Goal: Find specific page/section: Find specific page/section

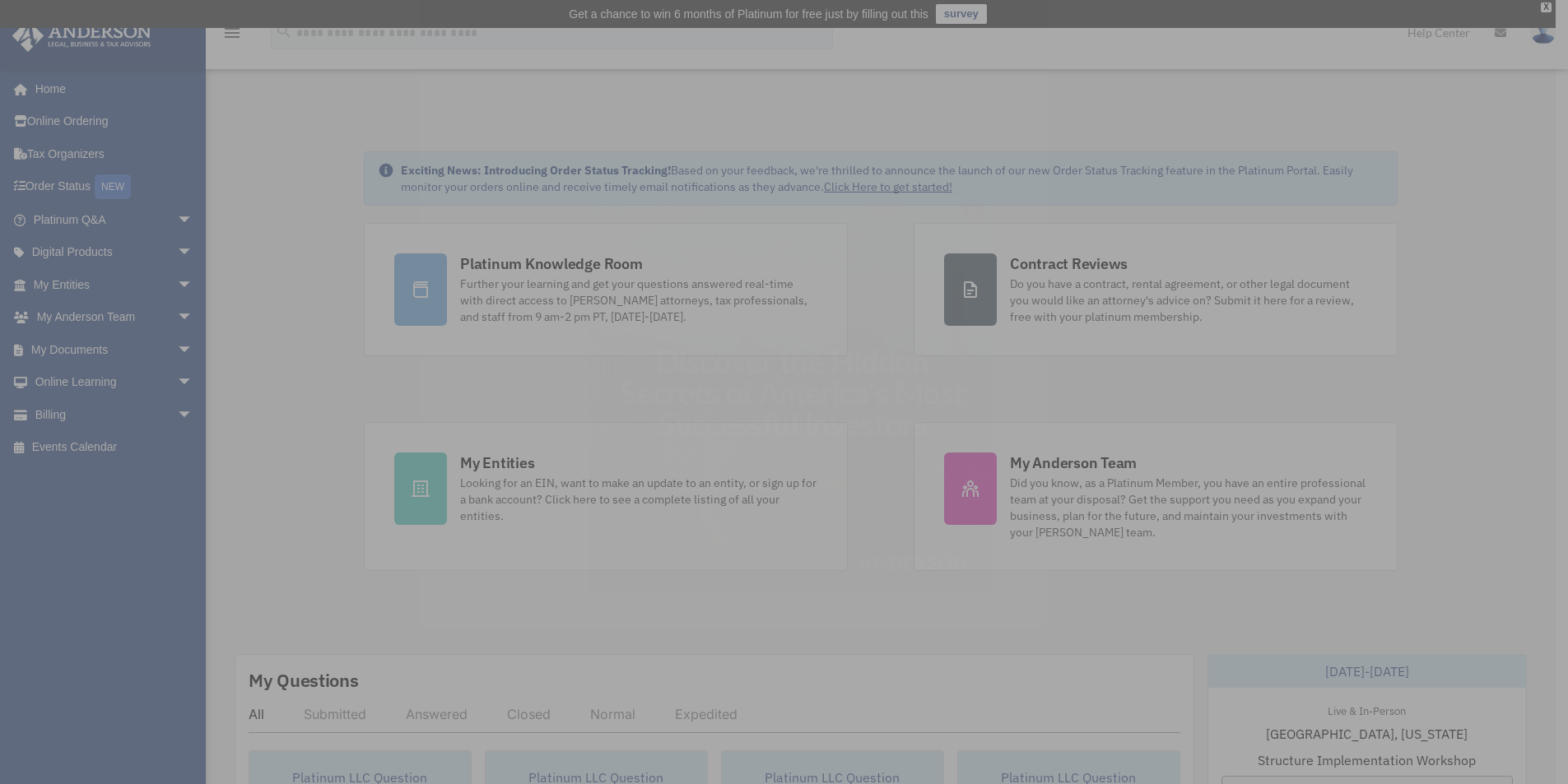
scroll to position [329, 0]
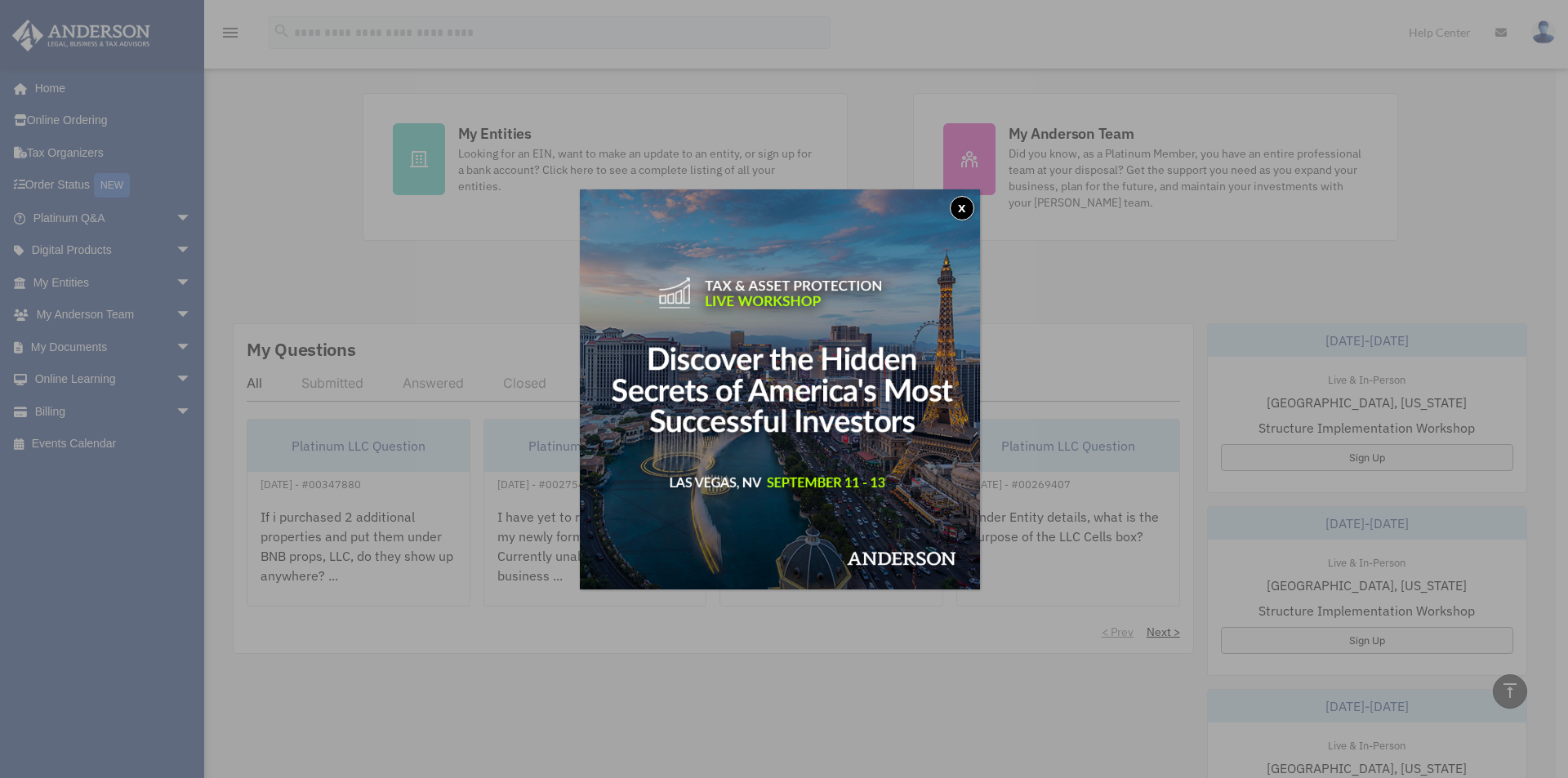
click at [98, 310] on div "x" at bounding box center [784, 389] width 1568 height 778
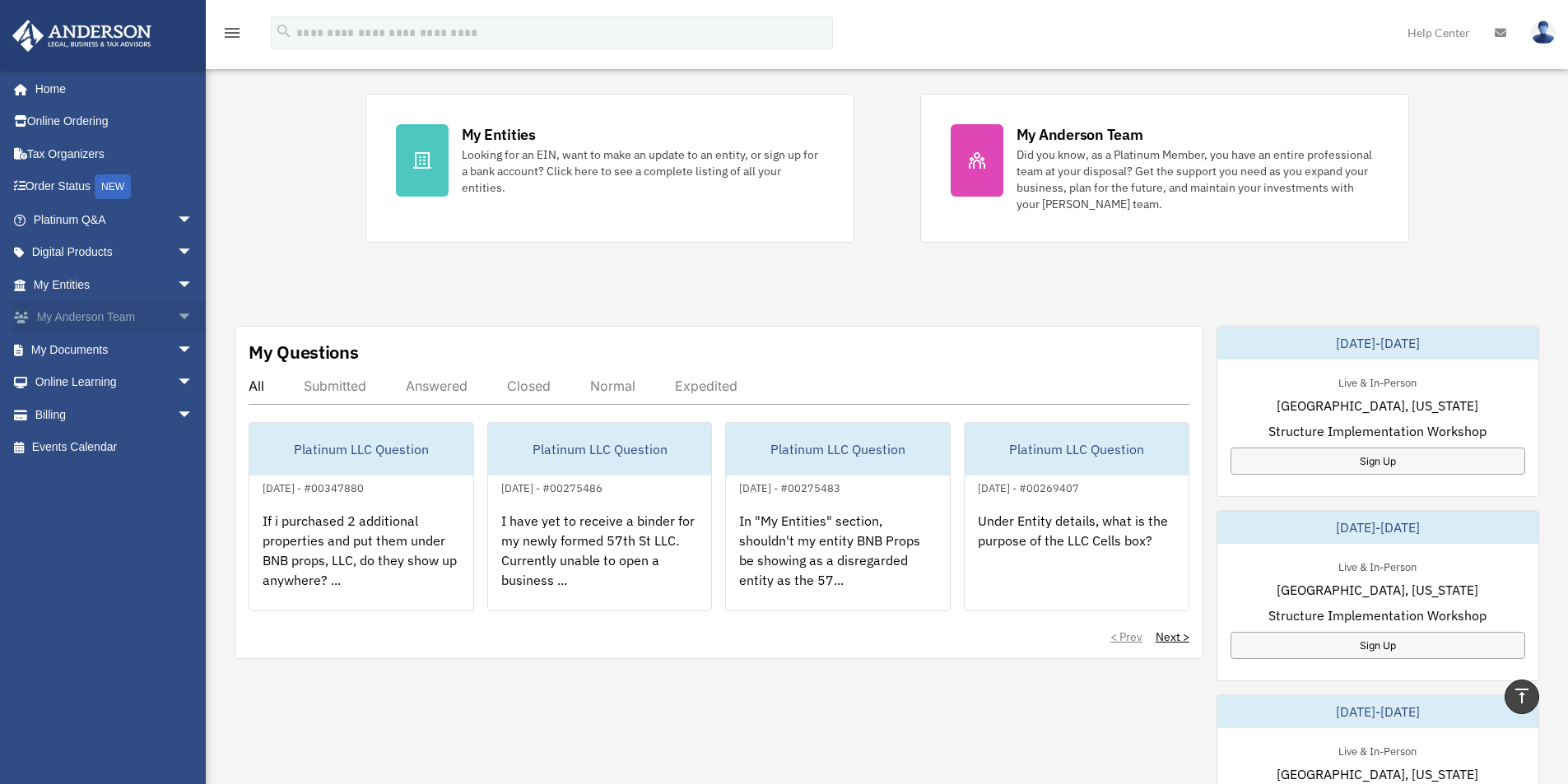
click at [177, 314] on span "arrow_drop_down" at bounding box center [193, 318] width 33 height 34
click at [124, 342] on link "My Anderson Team" at bounding box center [120, 349] width 195 height 33
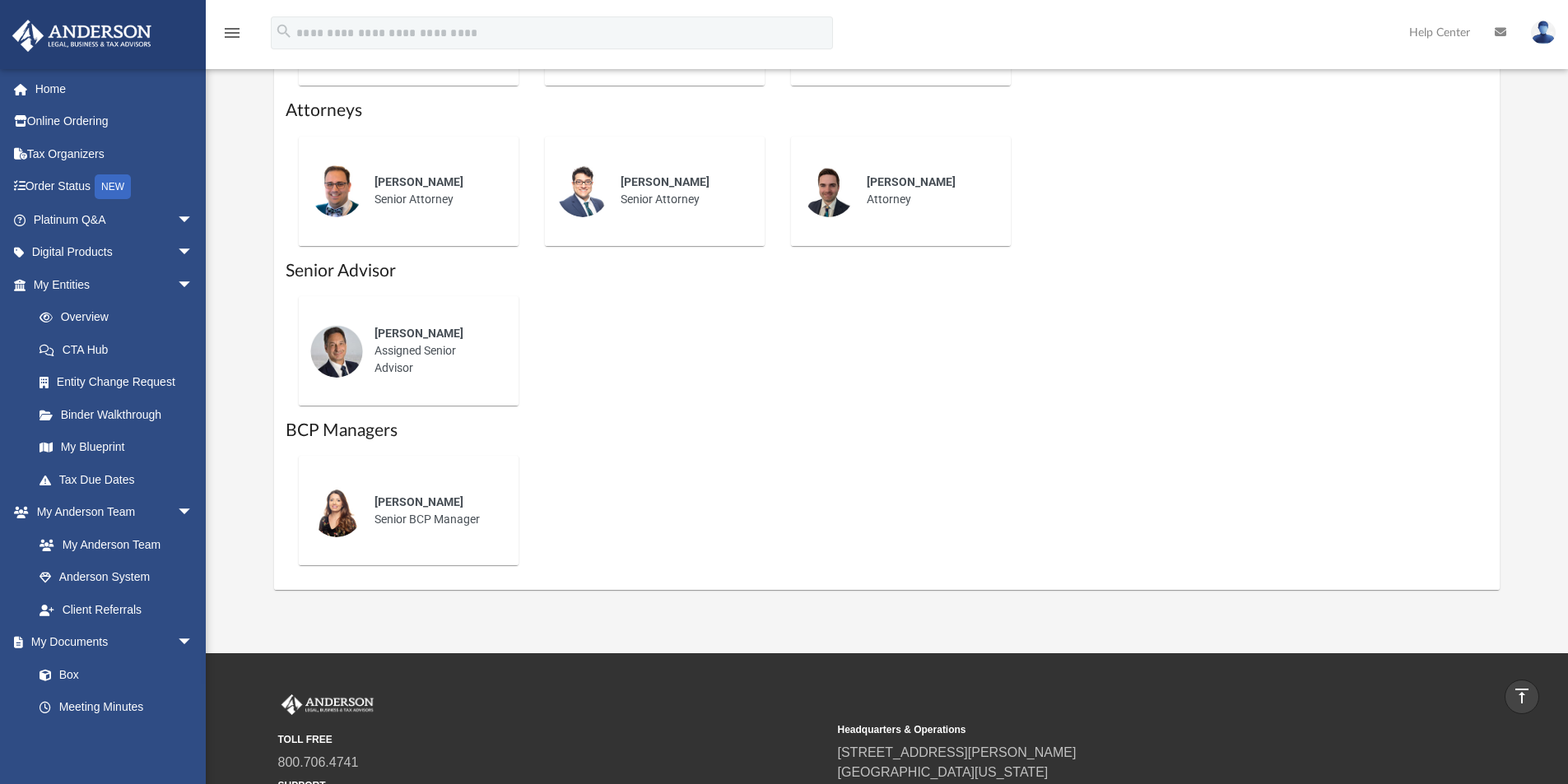
scroll to position [823, 0]
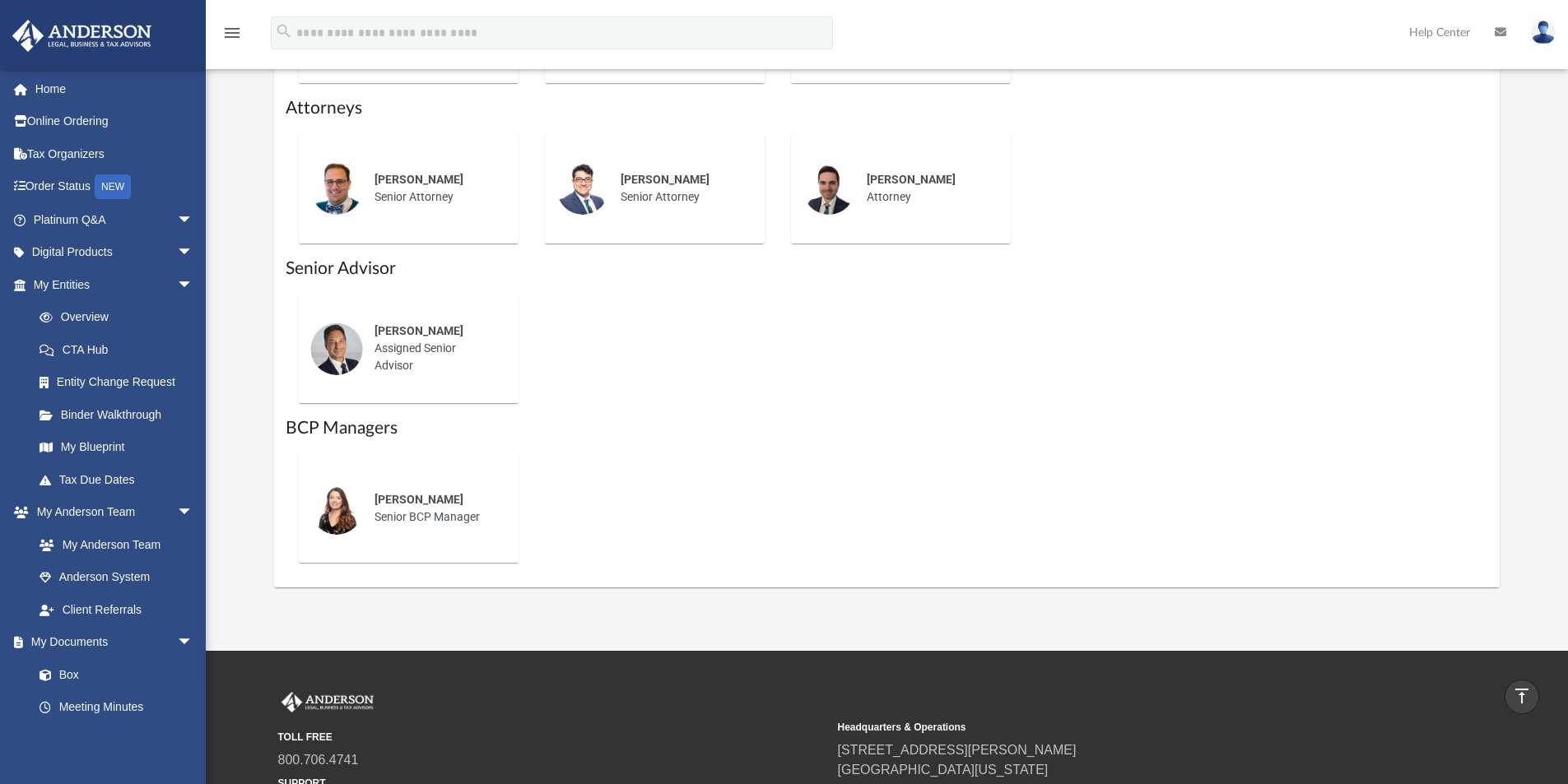
click at [339, 509] on img at bounding box center [337, 509] width 53 height 53
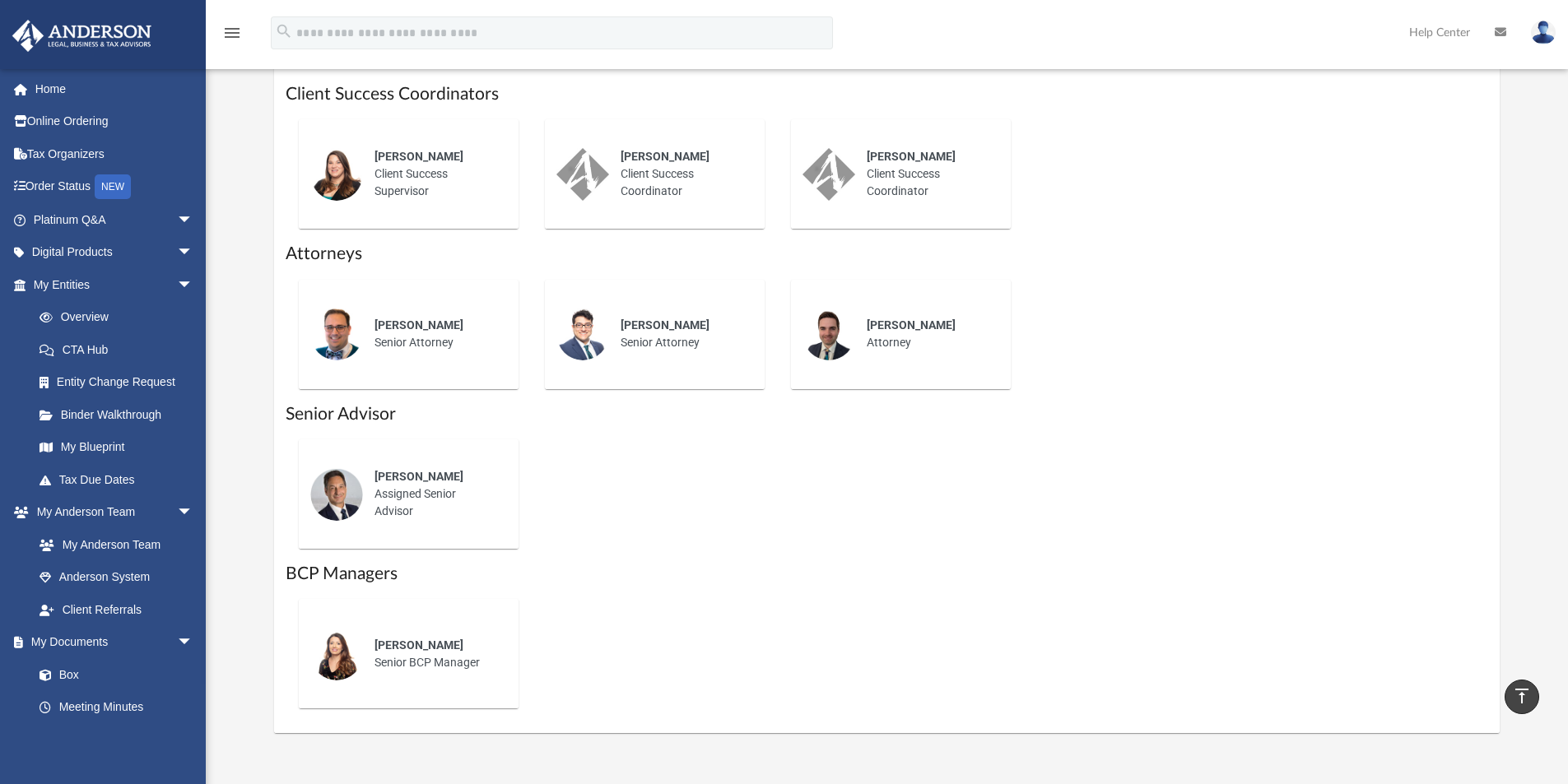
scroll to position [658, 0]
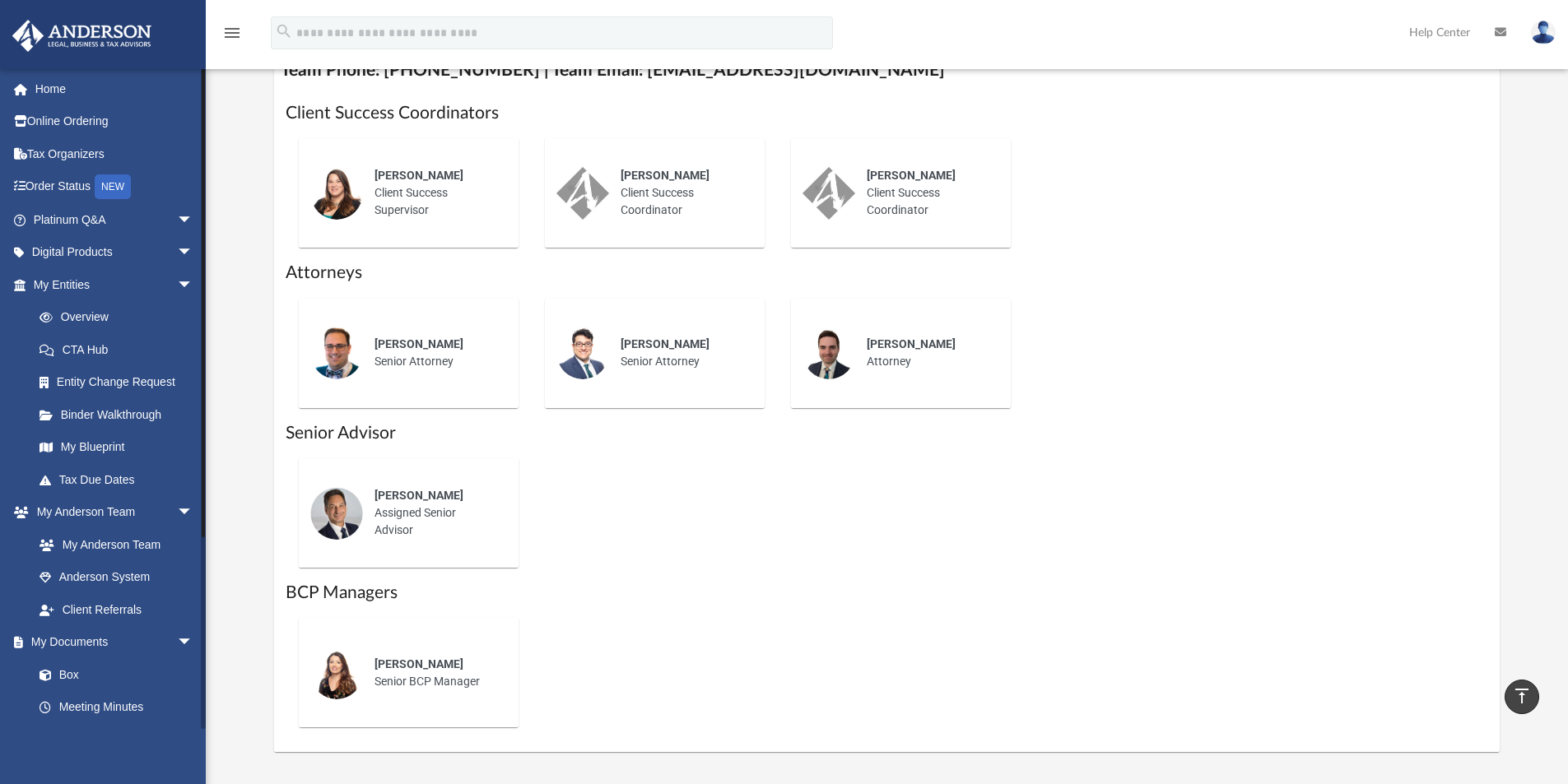
click at [0, 661] on li "My Documents arrow_drop_down Box Meeting Minutes Forms Library Notarize" at bounding box center [109, 707] width 218 height 163
